Goal: Transaction & Acquisition: Purchase product/service

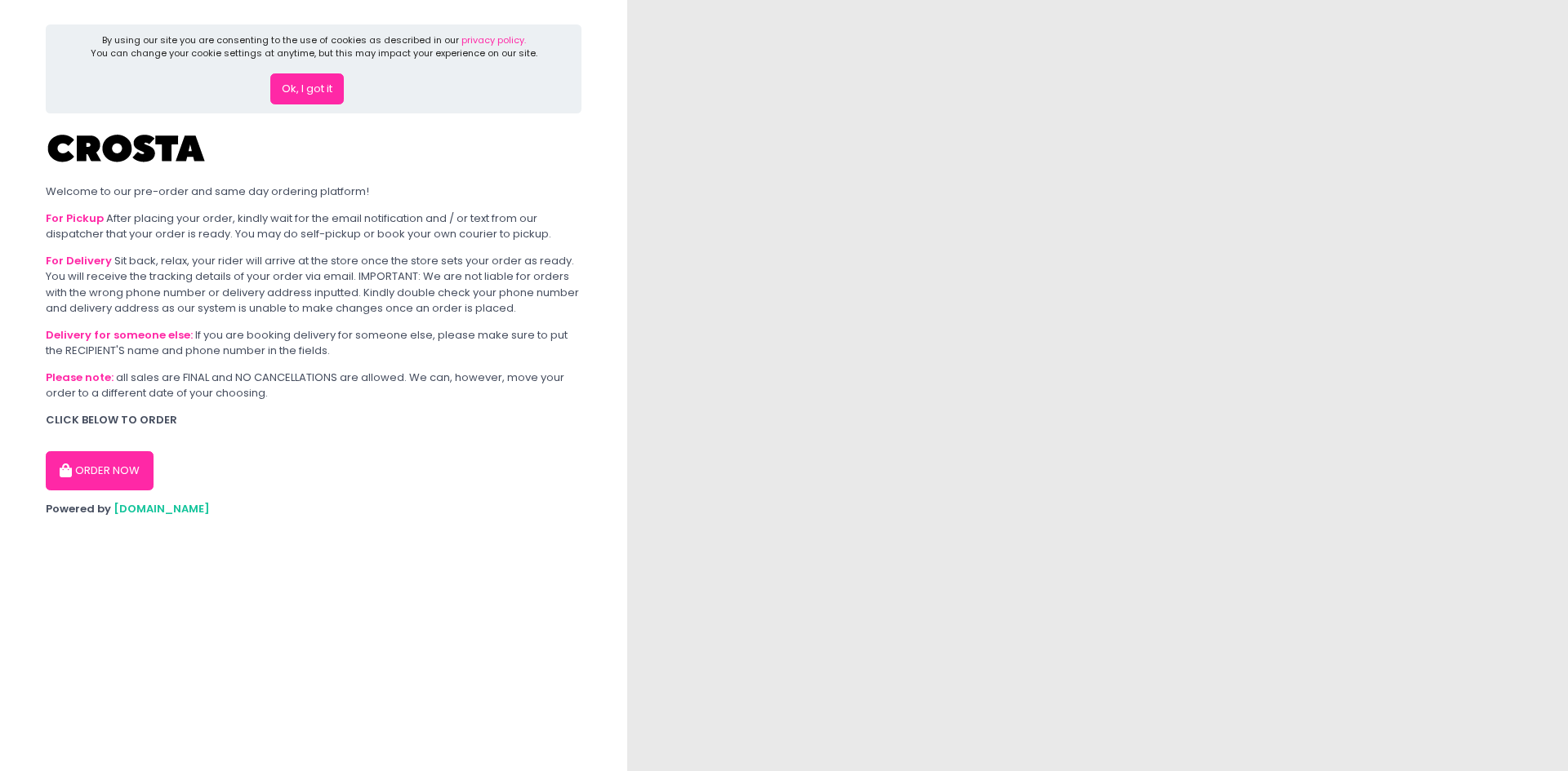
click at [690, 203] on img at bounding box center [1098, 386] width 941 height 771
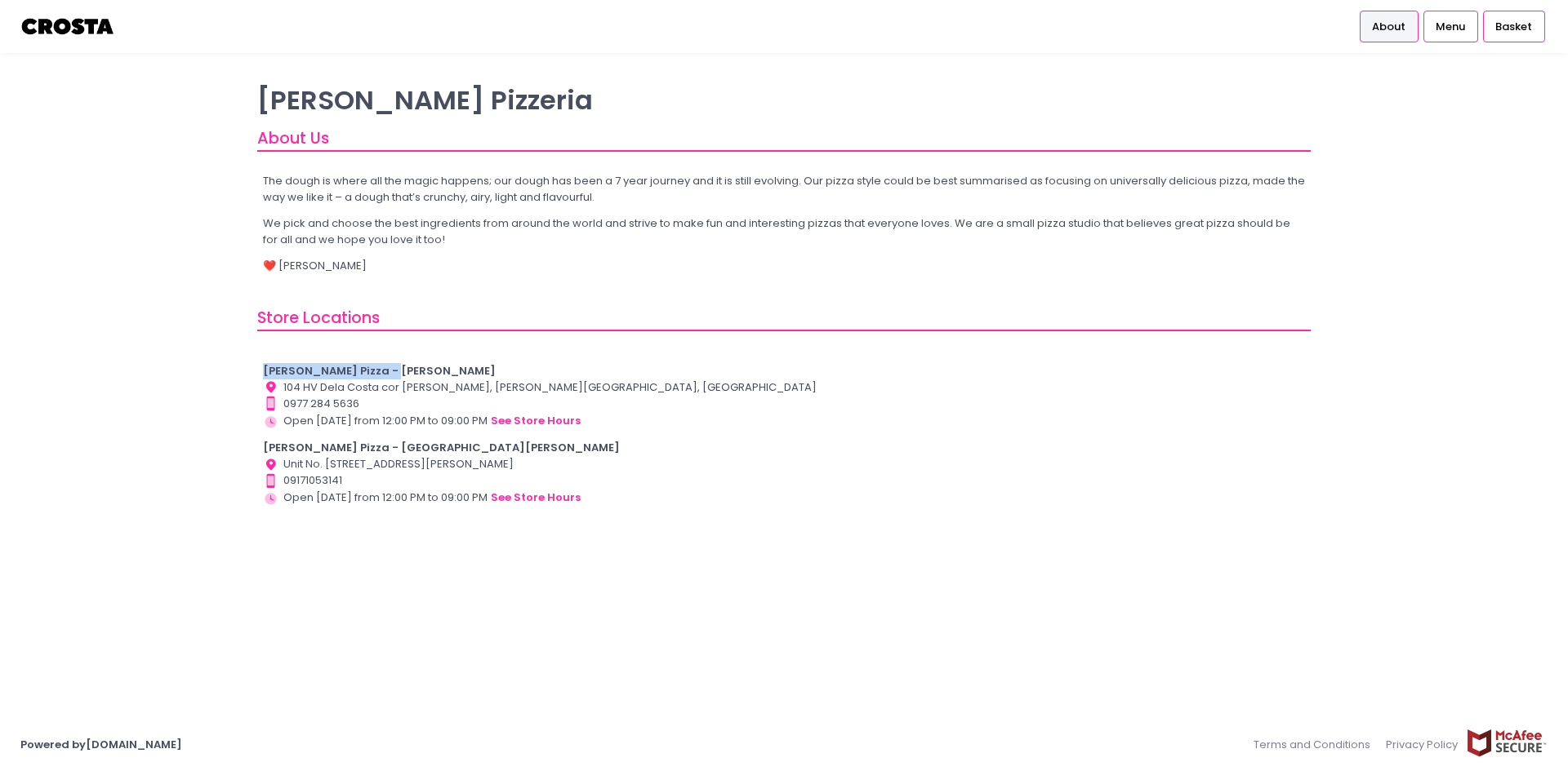
drag, startPoint x: 261, startPoint y: 371, endPoint x: 388, endPoint y: 376, distance: 127.1
click at [388, 376] on div "Crosta Pizza - Salcedo Location Created with Sketch. 104 HV Dela Costa cor LP L…" at bounding box center [783, 435] width 1053 height 187
click at [364, 365] on b "Crosta Pizza - Salcedo" at bounding box center [379, 371] width 233 height 15
click at [352, 368] on b "Crosta Pizza - Salcedo" at bounding box center [379, 371] width 233 height 15
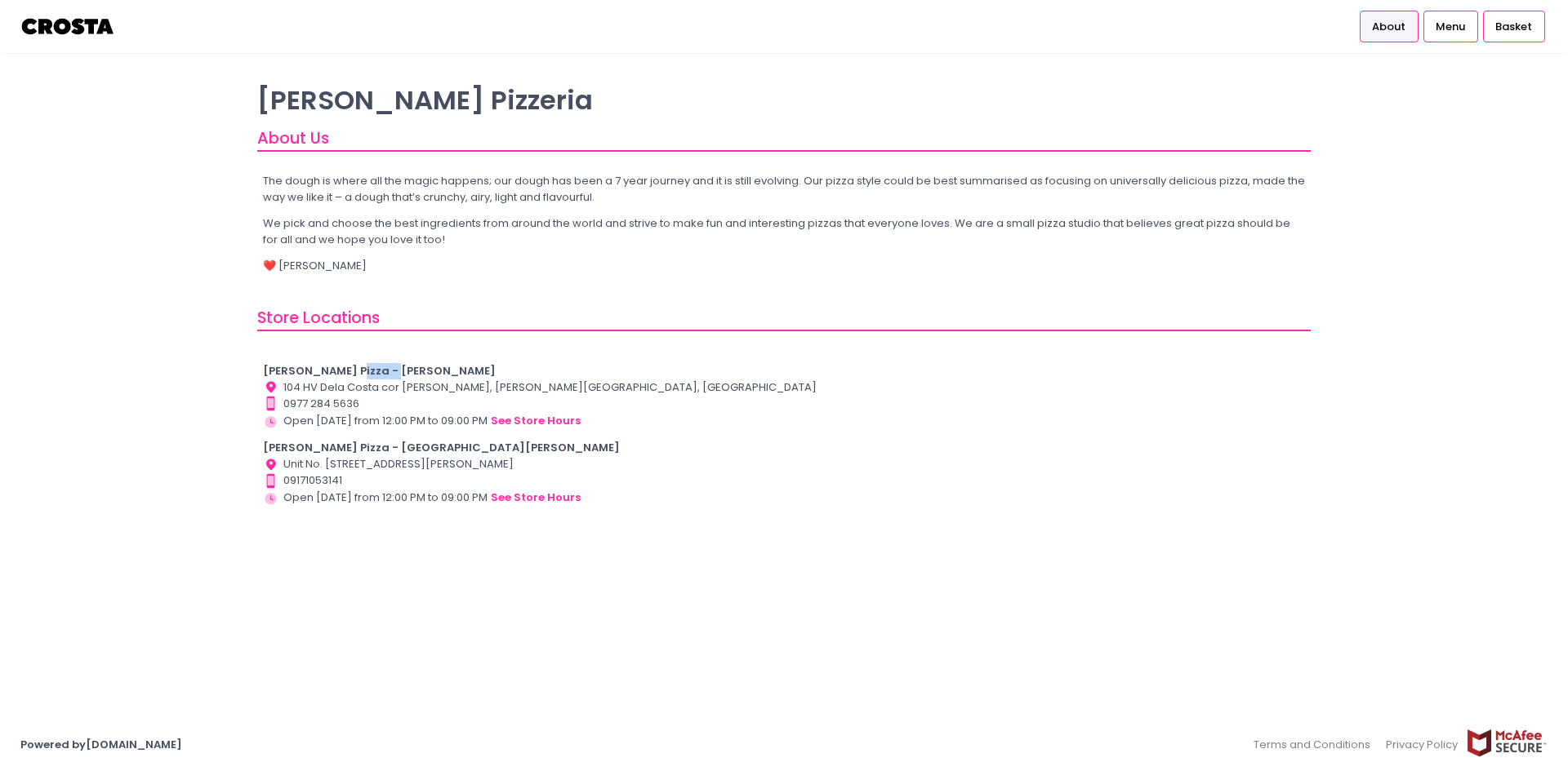
copy b "Salcedo"
click at [360, 443] on b "Crosta Pizza - San Juan" at bounding box center [441, 448] width 357 height 15
click at [88, 41] on div at bounding box center [67, 26] width 95 height 53
click at [60, 26] on img at bounding box center [67, 27] width 95 height 29
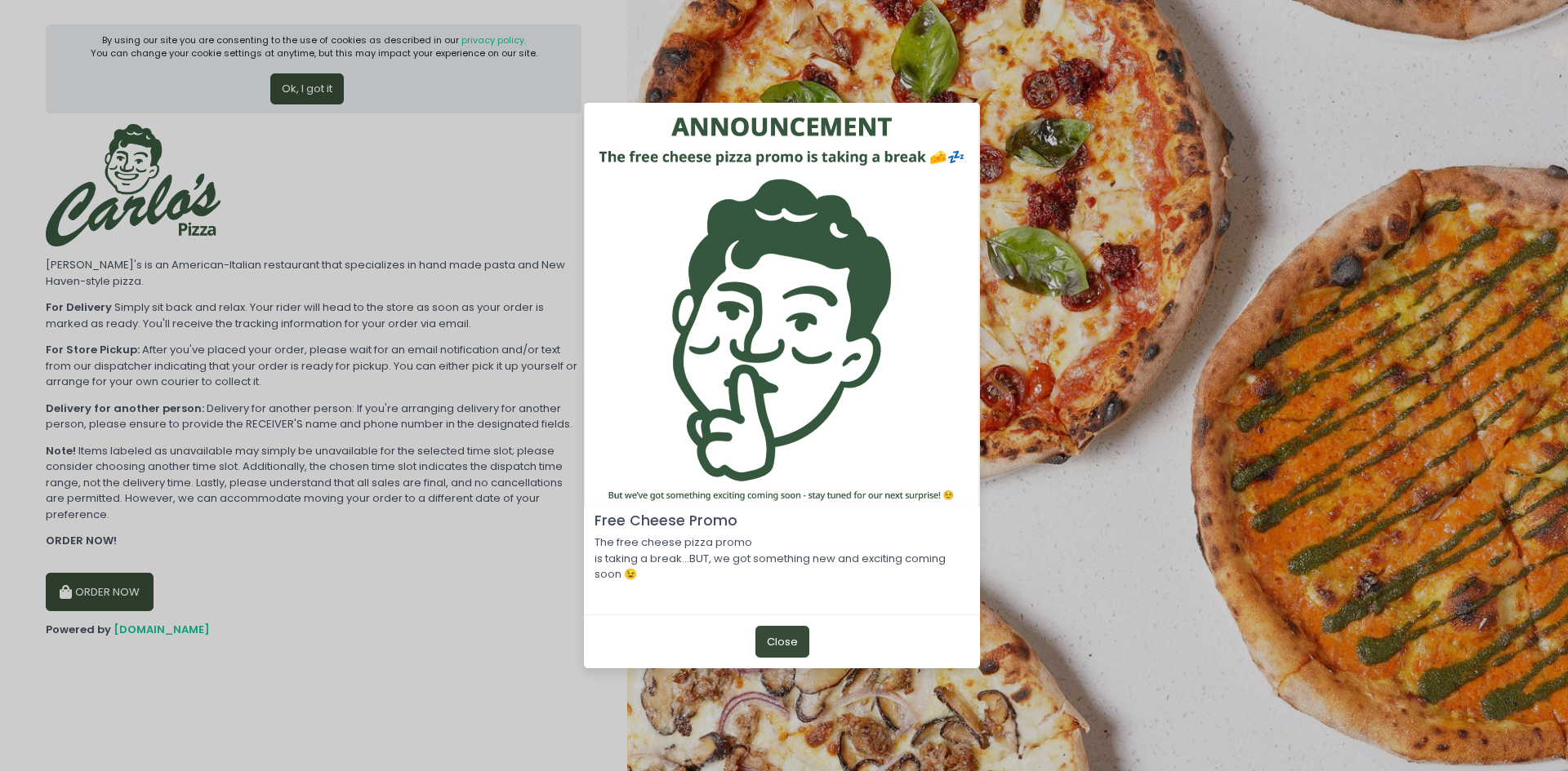
click at [793, 626] on button "Close" at bounding box center [782, 641] width 54 height 31
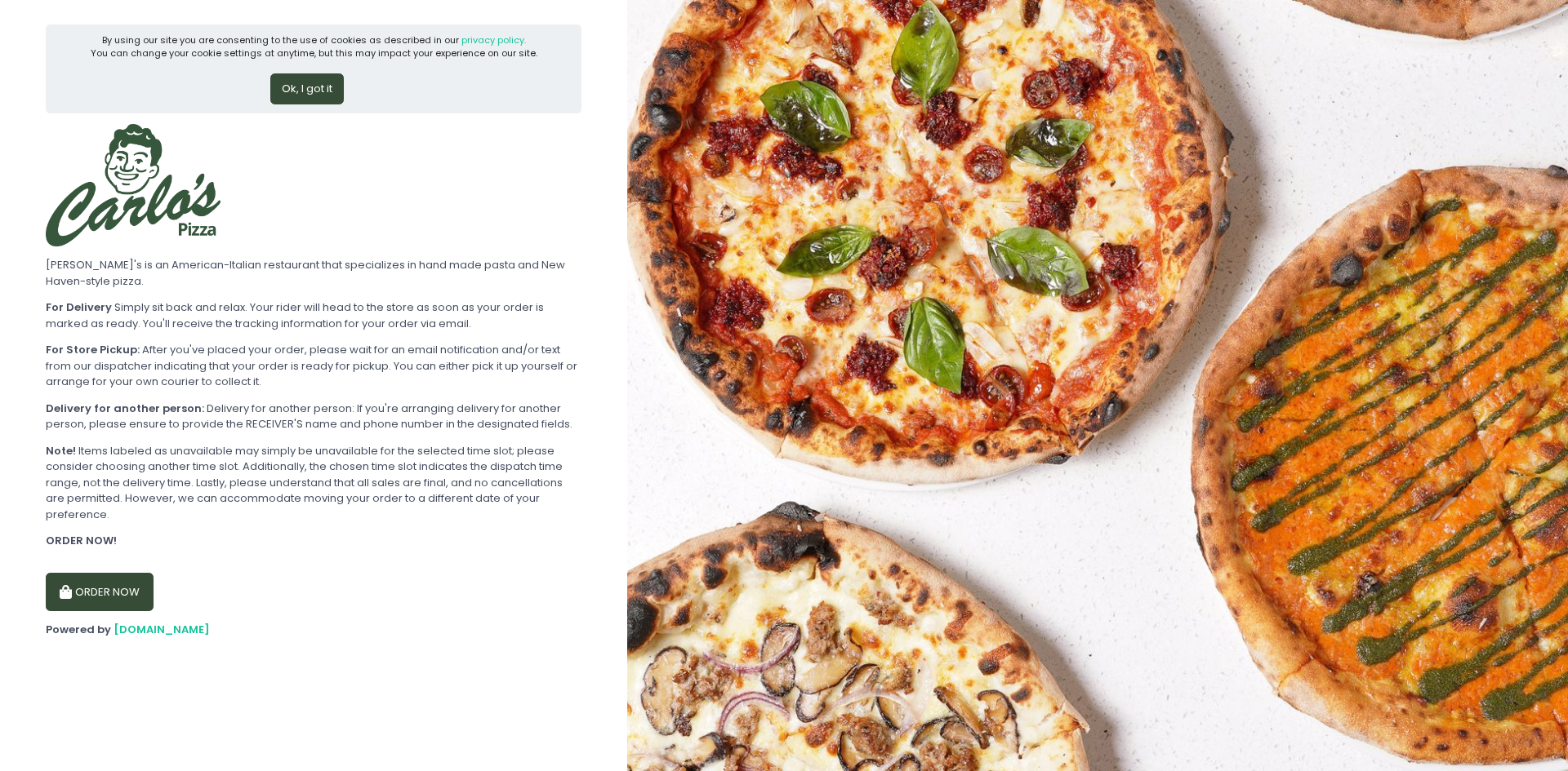
click at [316, 87] on button "Ok, I got it" at bounding box center [307, 88] width 73 height 31
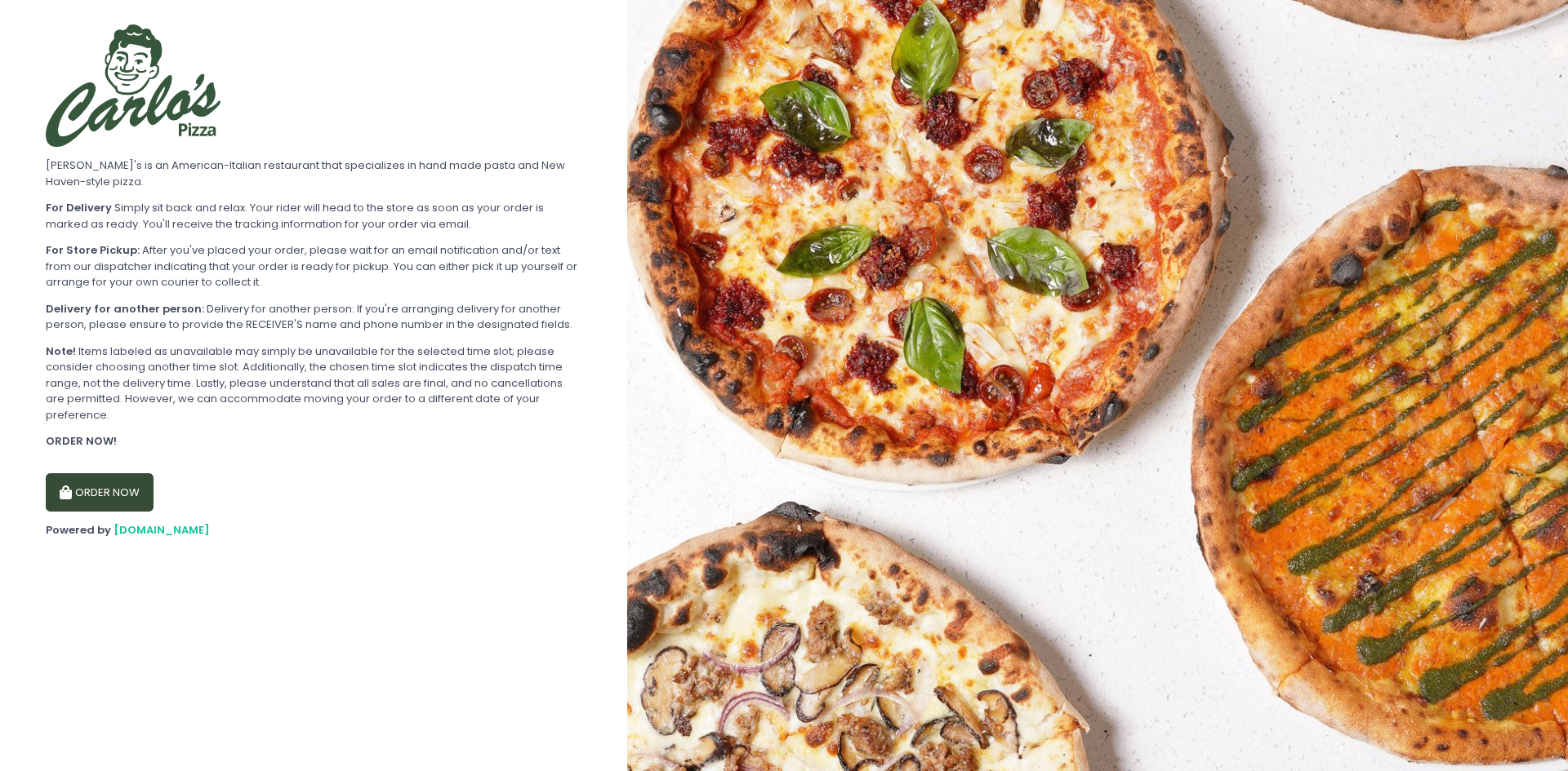
click at [102, 474] on button "ORDER NOW" at bounding box center [100, 493] width 108 height 39
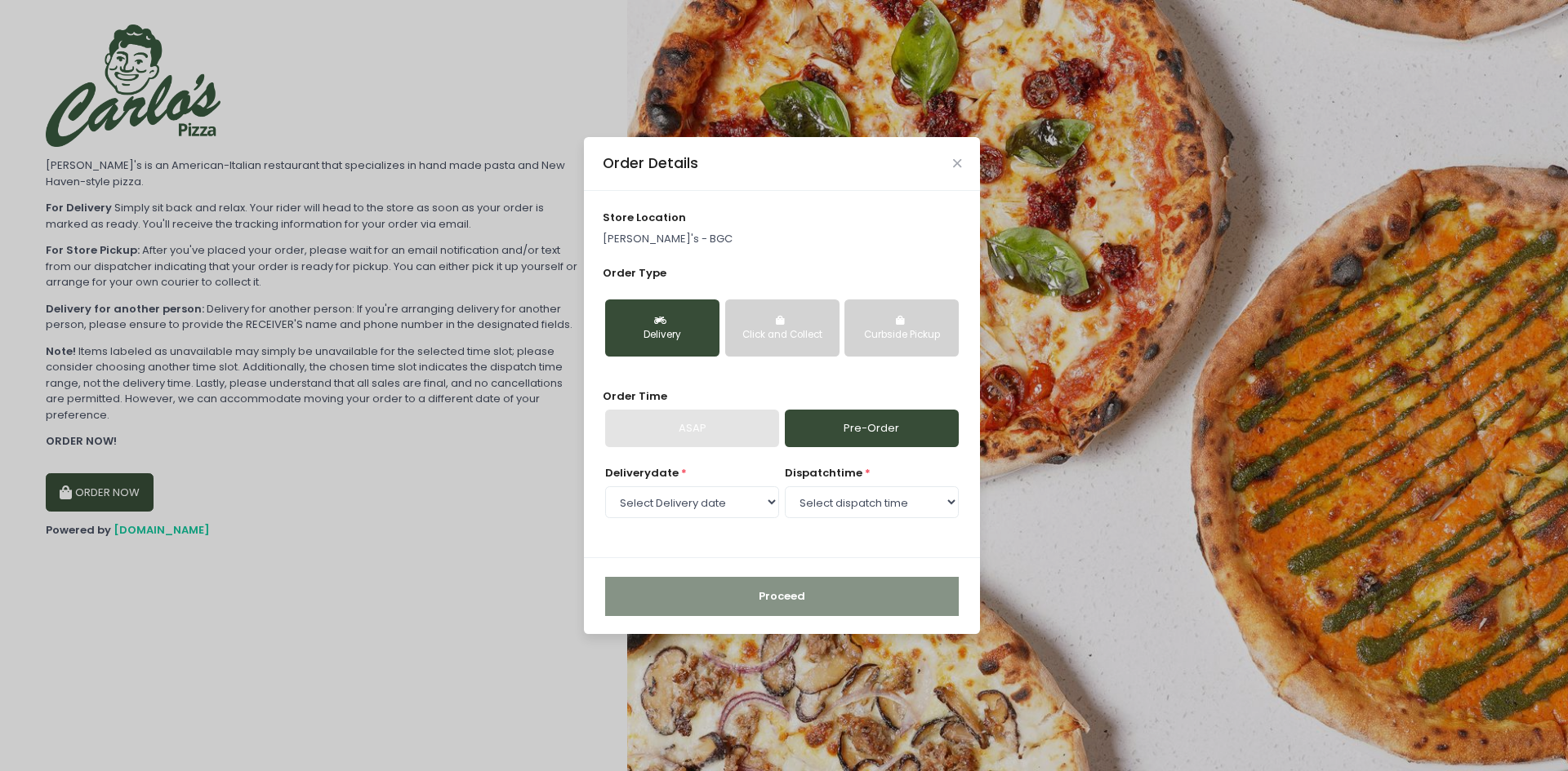
click at [660, 236] on p "Carlo's - BGC" at bounding box center [783, 238] width 360 height 16
click at [695, 420] on div "ASAP" at bounding box center [692, 428] width 174 height 37
click at [880, 425] on link "Pre-Order" at bounding box center [872, 428] width 174 height 37
click at [730, 529] on div "Delivery date * Select Delivery date Monday, Sep 1st Tuesday, Sep 2nd dispatch …" at bounding box center [783, 502] width 360 height 73
click at [741, 506] on select "Select Delivery date Monday, Sep 1st Tuesday, Sep 2nd" at bounding box center [692, 502] width 174 height 31
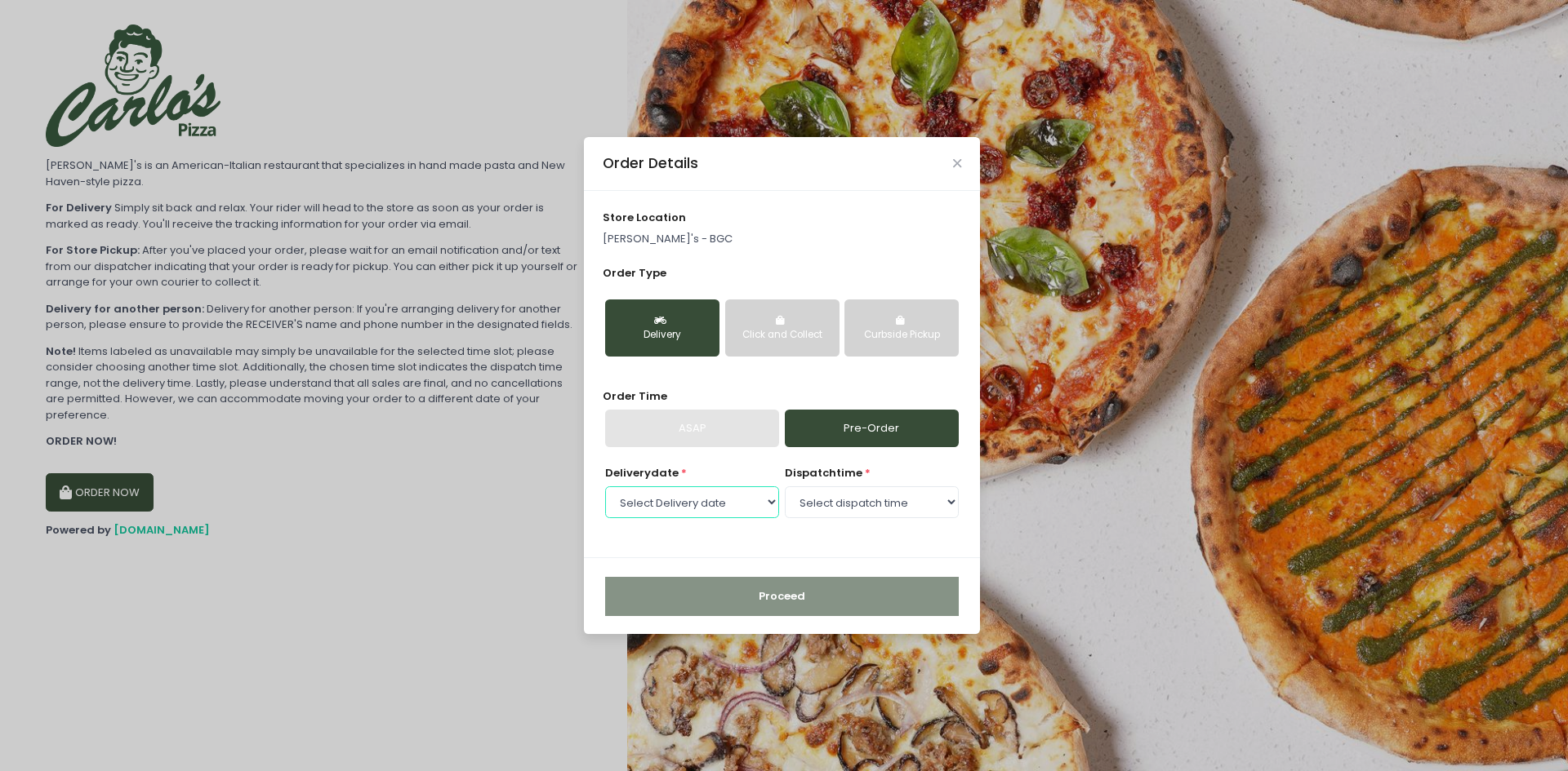
select select "2025-09-02"
click at [605, 486] on select "Select Delivery date Monday, Sep 1st Tuesday, Sep 2nd" at bounding box center [692, 502] width 174 height 31
select select "20:00"
click at [785, 486] on select "Select dispatch time 11:30 AM - 12:00 PM 12:00 PM - 12:30 PM 12:30 PM - 01:00 P…" at bounding box center [872, 502] width 174 height 31
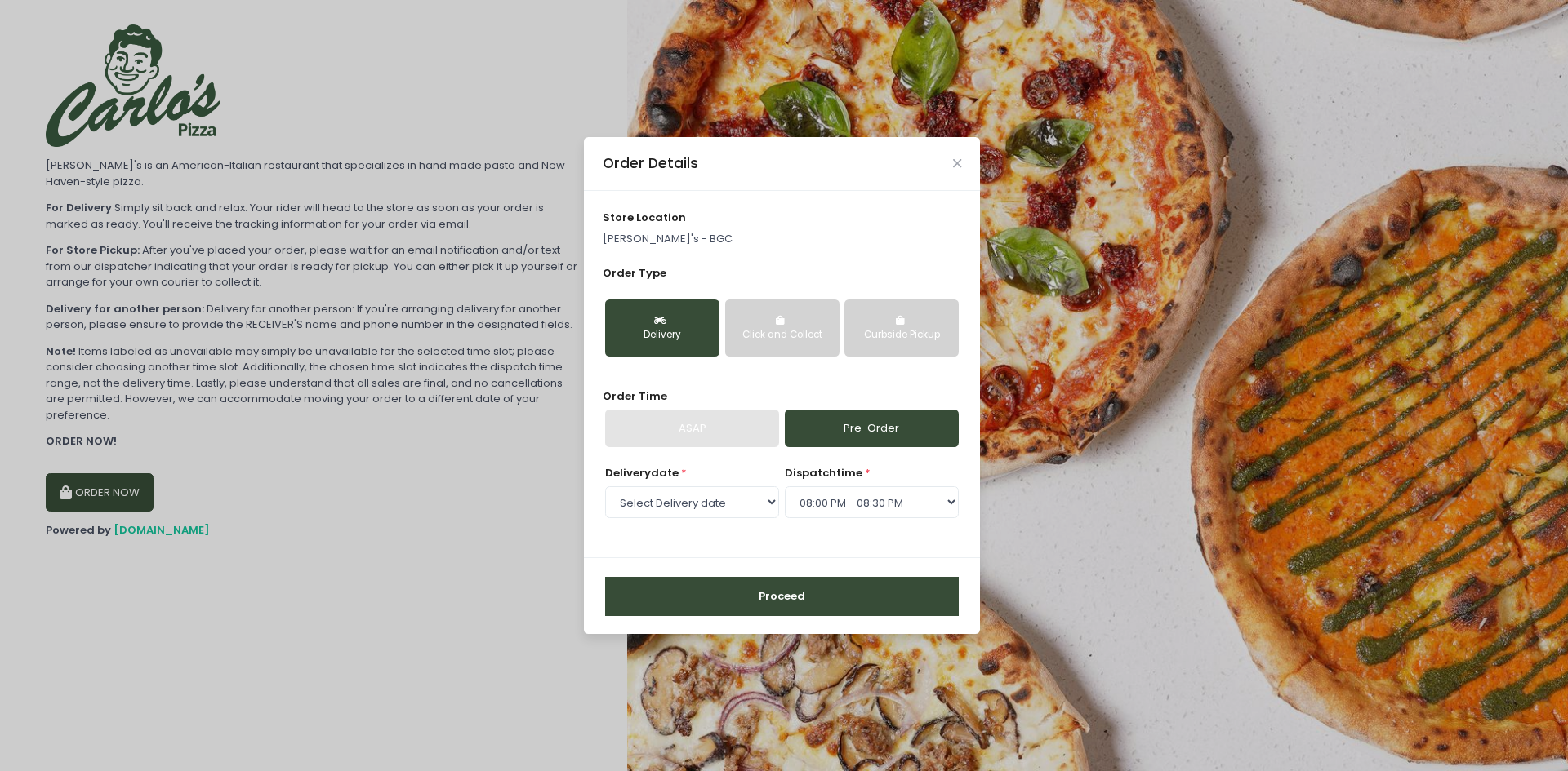
click at [846, 588] on button "Proceed" at bounding box center [782, 596] width 354 height 39
